Goal: Find specific page/section: Find specific page/section

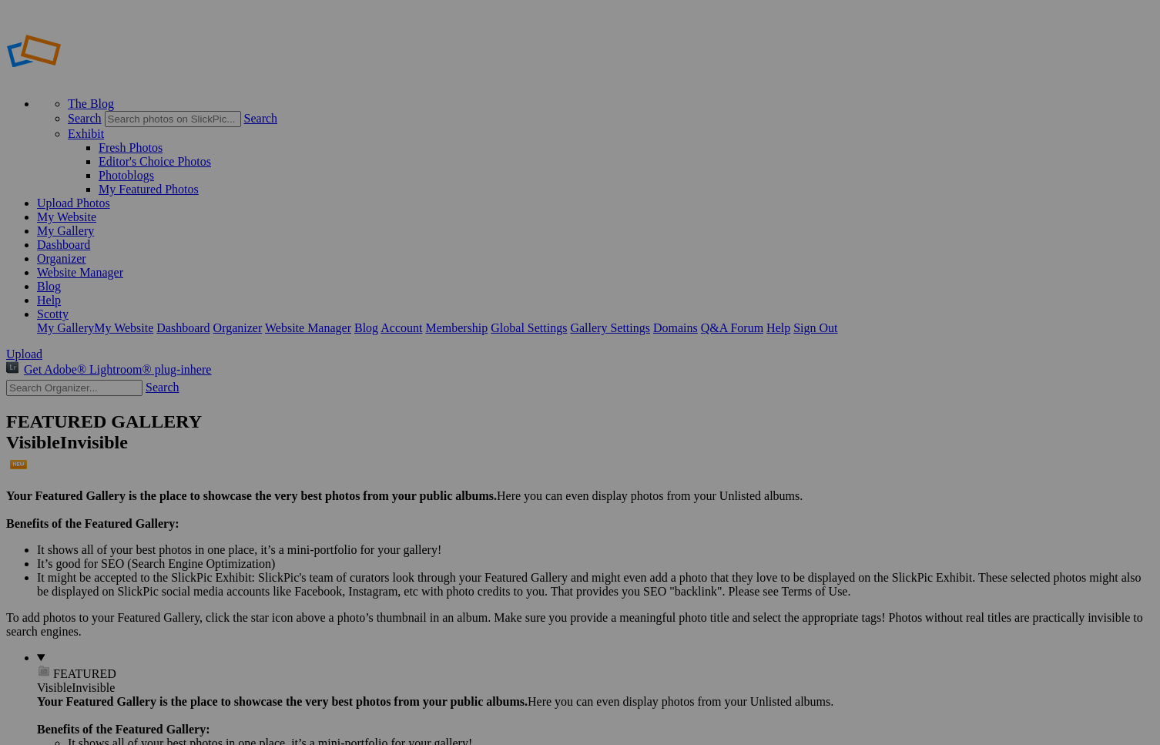
click at [95, 380] on input "text" at bounding box center [74, 388] width 136 height 16
type input "vicky"
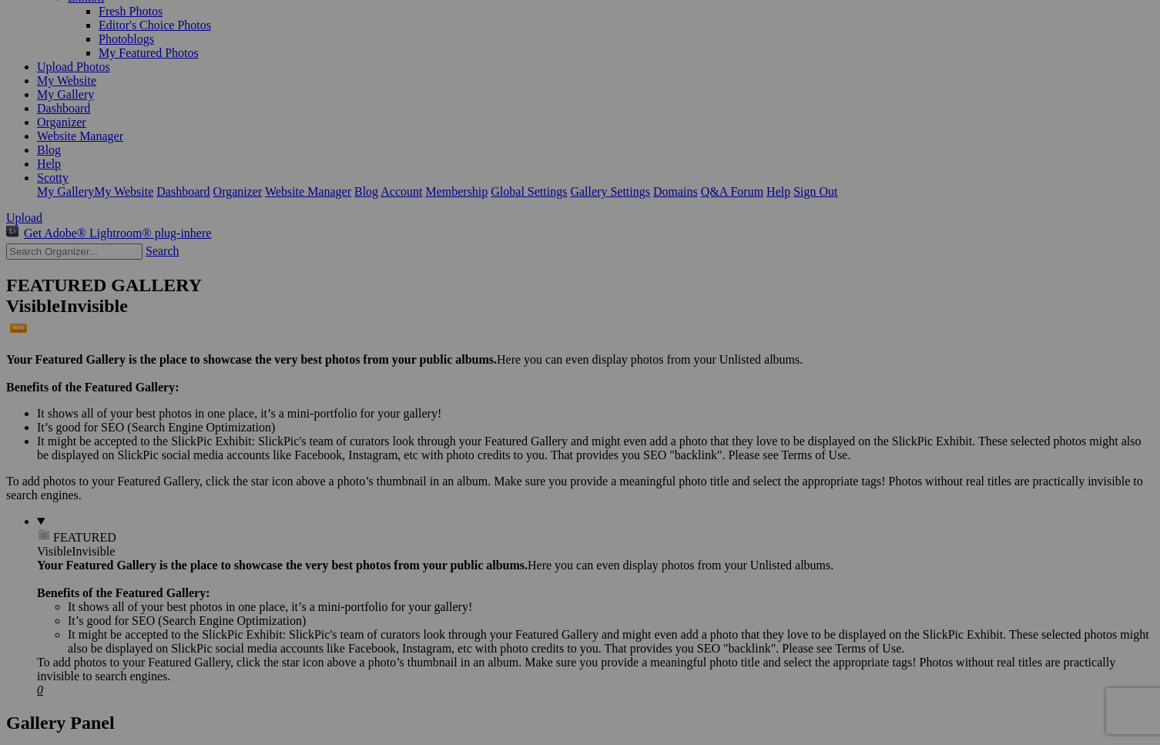
scroll to position [135, 0]
